Goal: Navigation & Orientation: Understand site structure

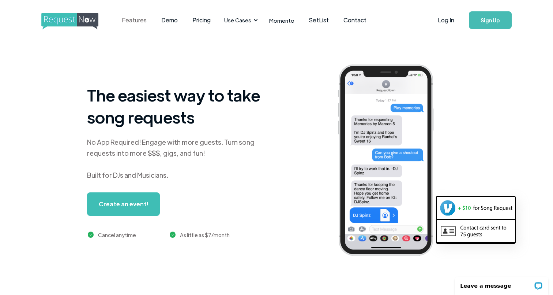
click at [140, 20] on link "Features" at bounding box center [135, 20] width 40 height 23
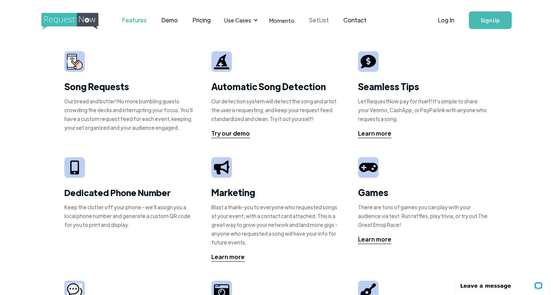
click at [310, 22] on link "SetList" at bounding box center [319, 20] width 34 height 23
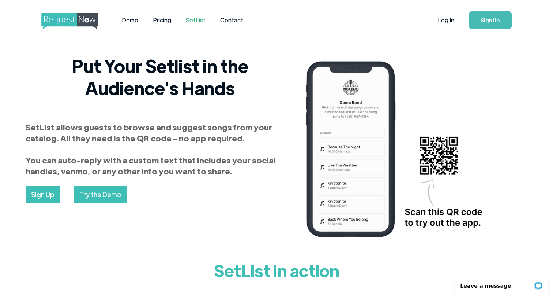
click at [197, 21] on link "SetList" at bounding box center [196, 20] width 34 height 23
click at [61, 20] on img "home" at bounding box center [76, 21] width 71 height 17
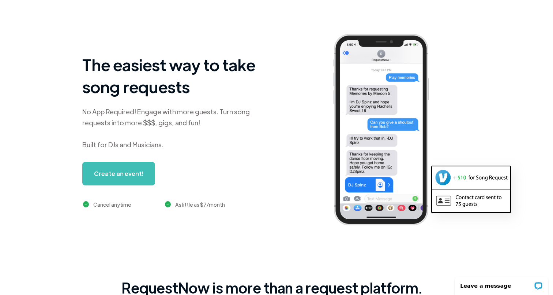
scroll to position [31, 5]
